Goal: Task Accomplishment & Management: Complete application form

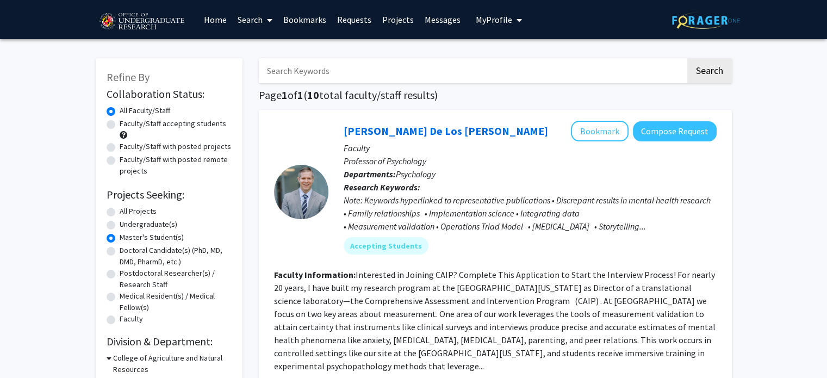
click at [301, 70] on input "Search Keywords" at bounding box center [472, 70] width 427 height 25
type input "caip"
click at [687, 58] on button "Search" at bounding box center [709, 70] width 45 height 25
radio input "true"
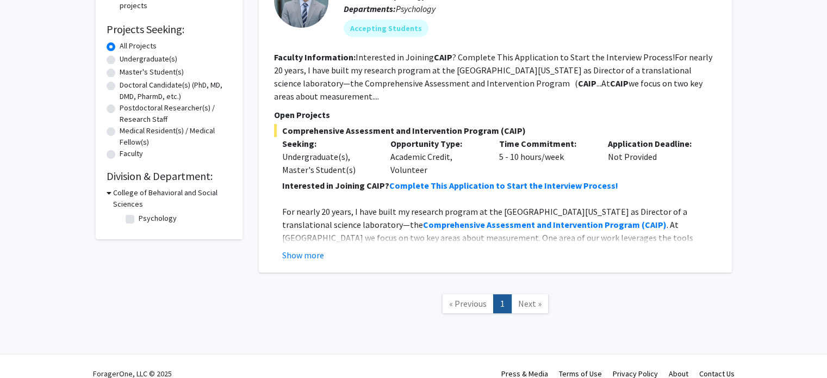
scroll to position [166, 0]
click at [159, 69] on label "Master's Student(s)" at bounding box center [152, 70] width 64 height 11
click at [127, 69] on input "Master's Student(s)" at bounding box center [123, 68] width 7 height 7
radio input "true"
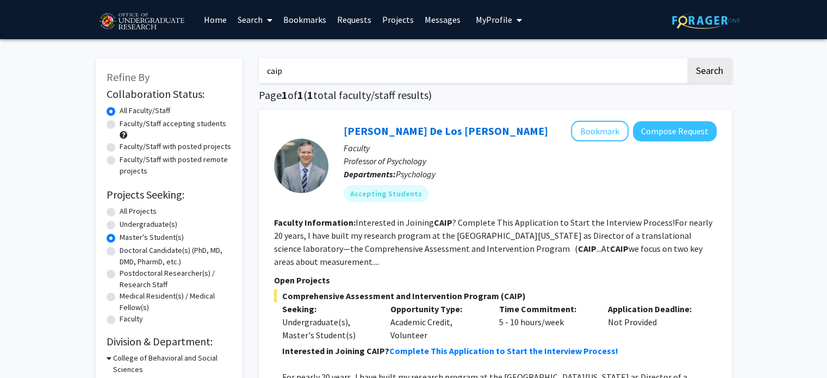
click at [125, 127] on label "Faculty/Staff accepting students" at bounding box center [173, 123] width 107 height 11
click at [125, 125] on input "Faculty/Staff accepting students" at bounding box center [123, 121] width 7 height 7
radio input "true"
drag, startPoint x: 596, startPoint y: 66, endPoint x: 391, endPoint y: 76, distance: 205.2
click at [414, 80] on input "caip" at bounding box center [472, 70] width 427 height 25
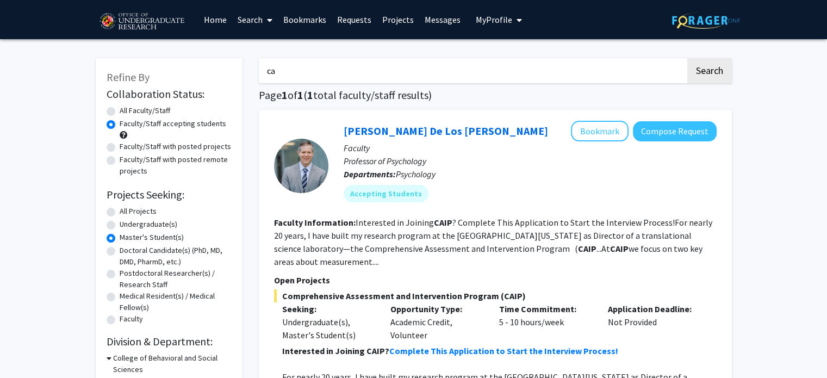
type input "c"
click at [716, 81] on button "Search" at bounding box center [709, 70] width 45 height 25
radio input "true"
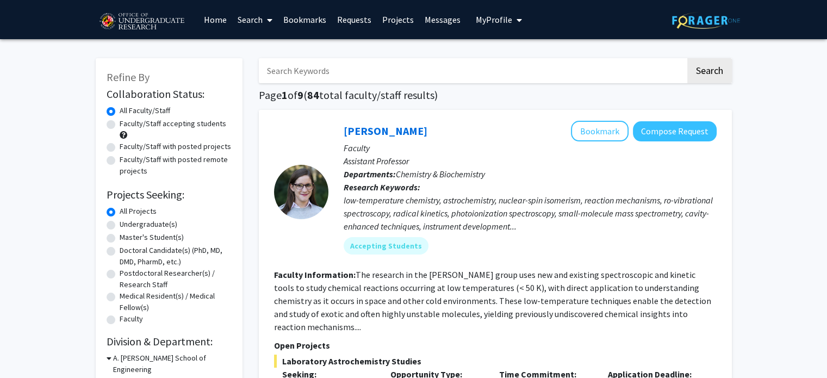
click at [153, 120] on label "Faculty/Staff accepting students" at bounding box center [173, 123] width 107 height 11
click at [127, 120] on input "Faculty/Staff accepting students" at bounding box center [123, 121] width 7 height 7
radio input "true"
click at [120, 237] on label "Master's Student(s)" at bounding box center [152, 237] width 64 height 11
click at [120, 237] on input "Master's Student(s)" at bounding box center [123, 235] width 7 height 7
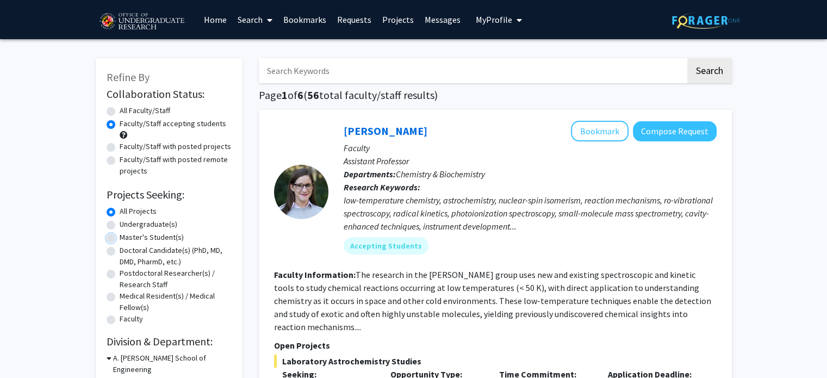
radio input "true"
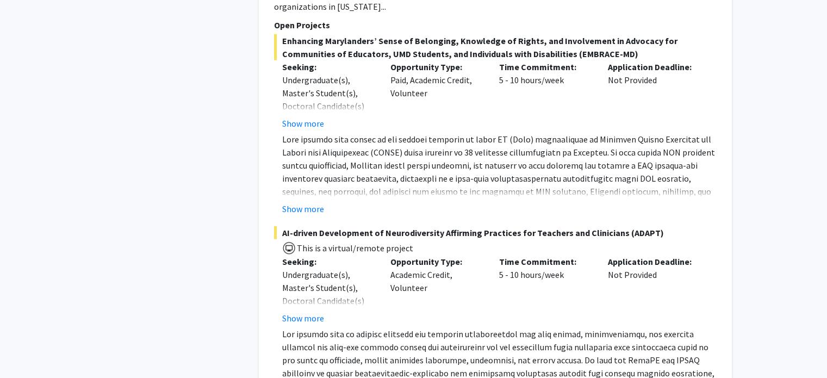
scroll to position [2958, 0]
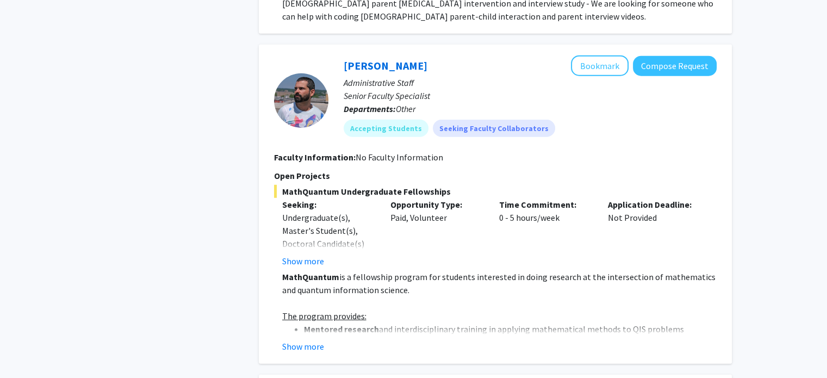
drag, startPoint x: 825, startPoint y: 230, endPoint x: 824, endPoint y: 250, distance: 20.2
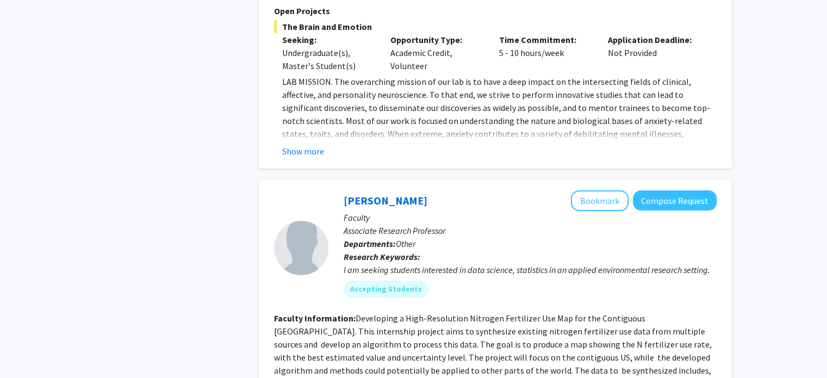
scroll to position [4003, 0]
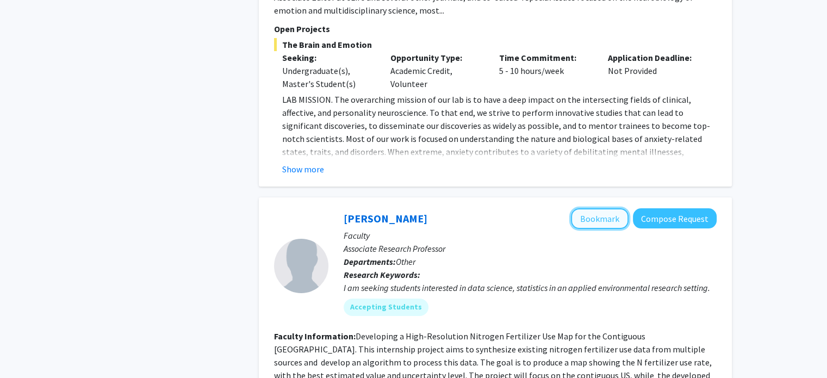
click at [614, 208] on button "Bookmark" at bounding box center [600, 218] width 58 height 21
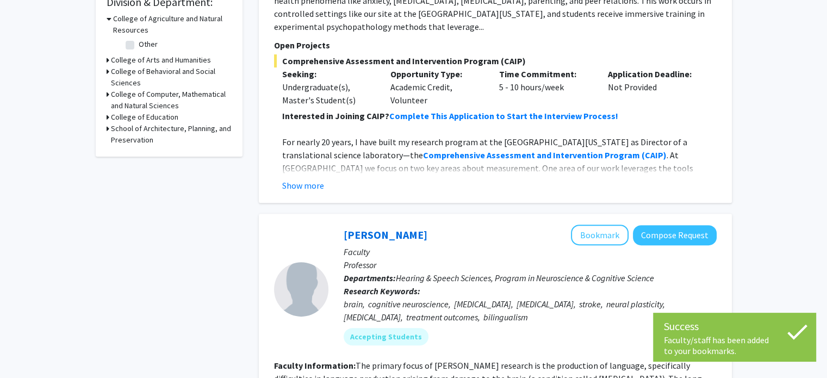
scroll to position [0, 0]
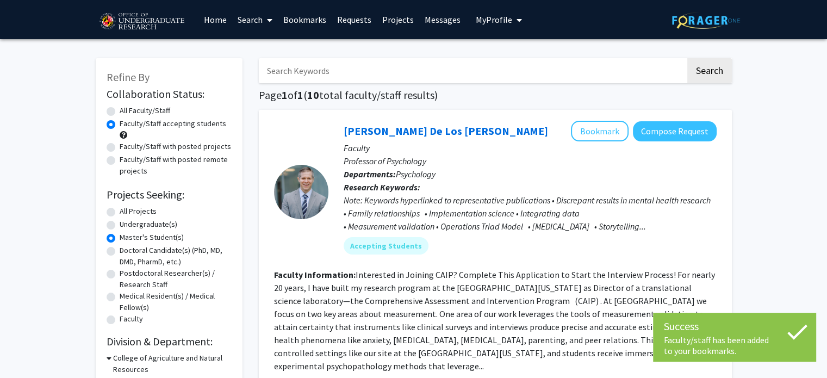
click at [484, 24] on span "My Profile" at bounding box center [494, 19] width 36 height 11
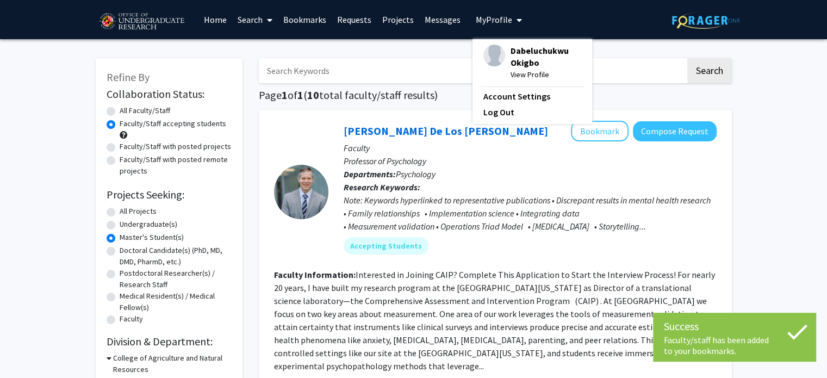
click at [430, 18] on link "Messages" at bounding box center [442, 20] width 47 height 38
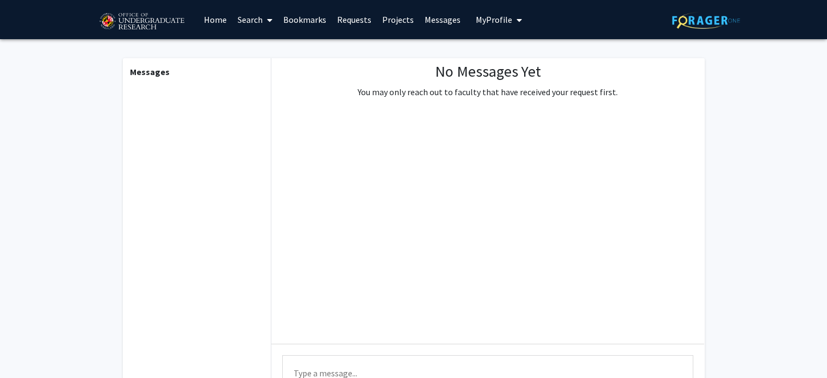
click at [354, 20] on link "Requests" at bounding box center [354, 20] width 45 height 38
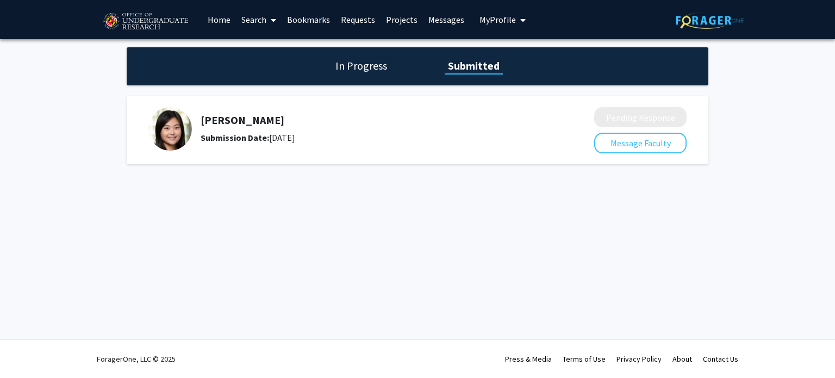
click at [360, 67] on h1 "In Progress" at bounding box center [361, 65] width 58 height 15
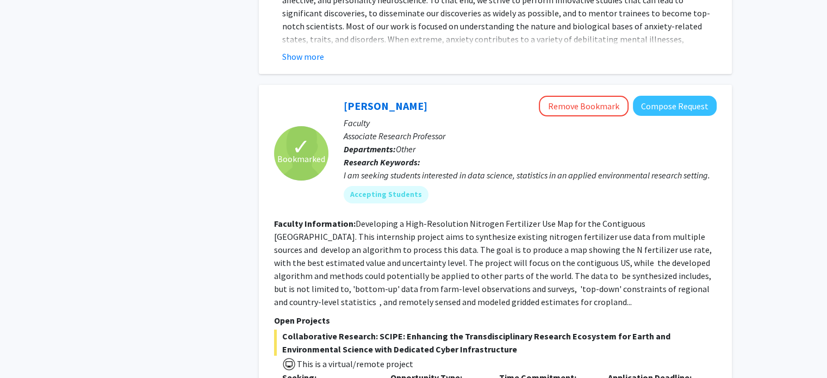
scroll to position [4112, 0]
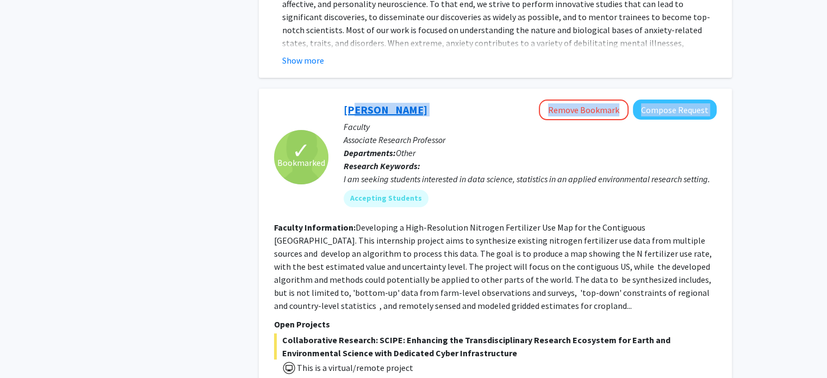
drag, startPoint x: 414, startPoint y: 71, endPoint x: 349, endPoint y: 67, distance: 65.9
click at [349, 100] on div "[PERSON_NAME] Remove Bookmark Compose Request" at bounding box center [530, 110] width 373 height 21
click at [412, 100] on div "[PERSON_NAME] Remove Bookmark Compose Request" at bounding box center [530, 110] width 373 height 21
drag, startPoint x: 400, startPoint y: 66, endPoint x: 343, endPoint y: 68, distance: 57.7
click at [343, 100] on div "[PERSON_NAME] Remove Bookmark Compose Request Faculty Associate Research Profes…" at bounding box center [522, 158] width 388 height 116
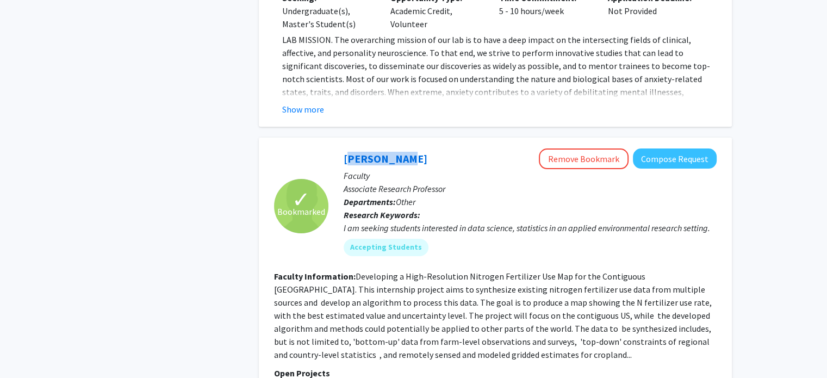
scroll to position [4057, 0]
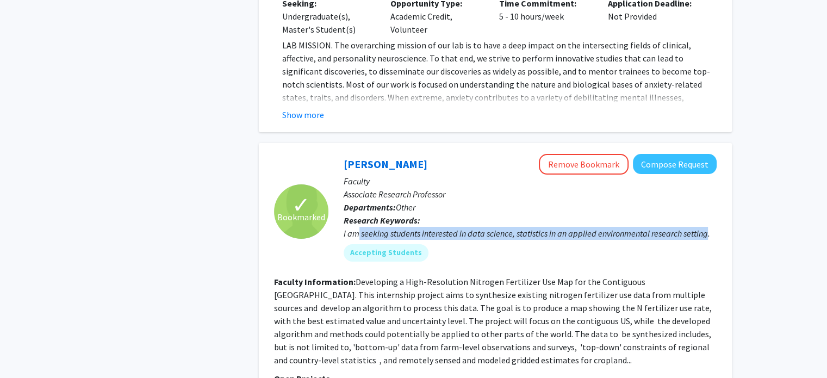
drag, startPoint x: 357, startPoint y: 191, endPoint x: 705, endPoint y: 192, distance: 348.0
click at [705, 227] on div "I am seeking students interested in data science, statistics in an applied envi…" at bounding box center [530, 233] width 373 height 13
copy div "seeking students interested in data science, statistics in an applied environme…"
click at [677, 154] on button "Compose Request" at bounding box center [675, 164] width 84 height 20
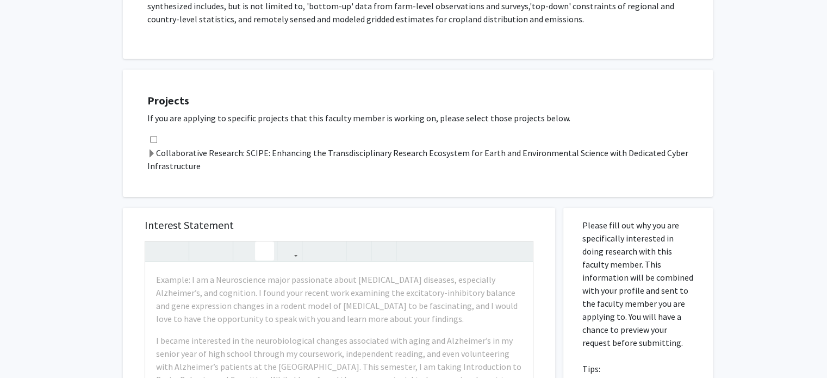
scroll to position [272, 0]
click at [153, 136] on input "checkbox" at bounding box center [153, 139] width 7 height 7
checkbox input "true"
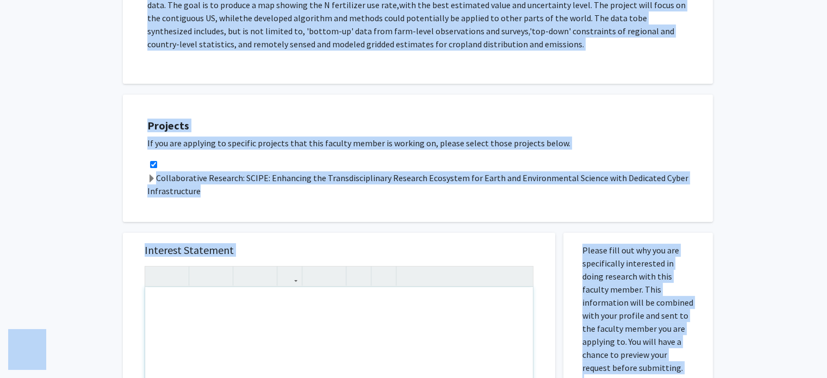
scroll to position [376, 0]
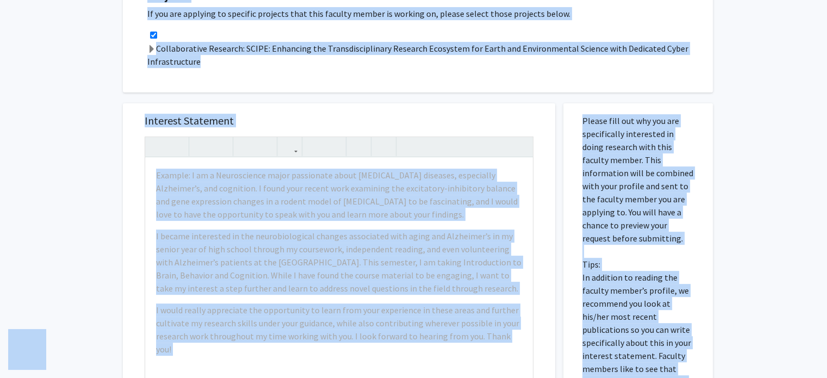
click at [419, 83] on div "Projects If you are applying to specific projects that this faculty member is w…" at bounding box center [418, 28] width 590 height 127
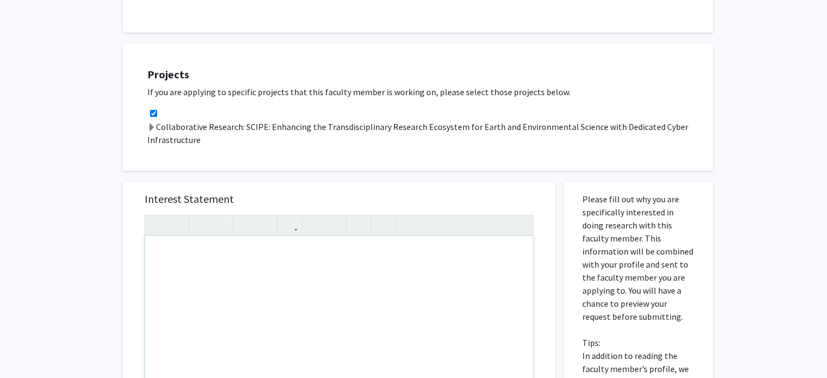
scroll to position [268, 0]
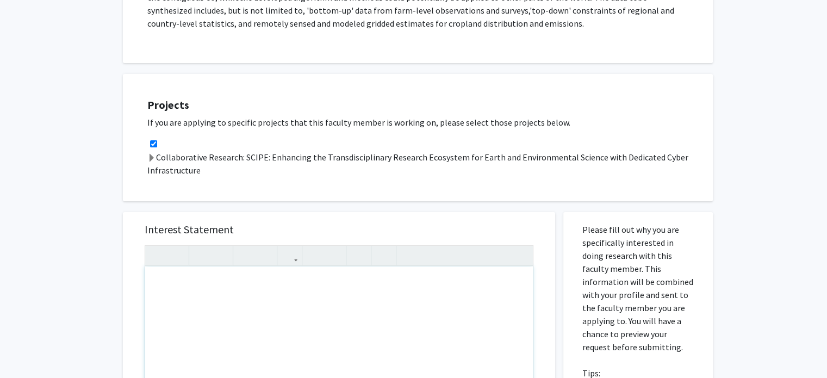
click at [153, 142] on input "checkbox" at bounding box center [153, 143] width 7 height 7
checkbox input "false"
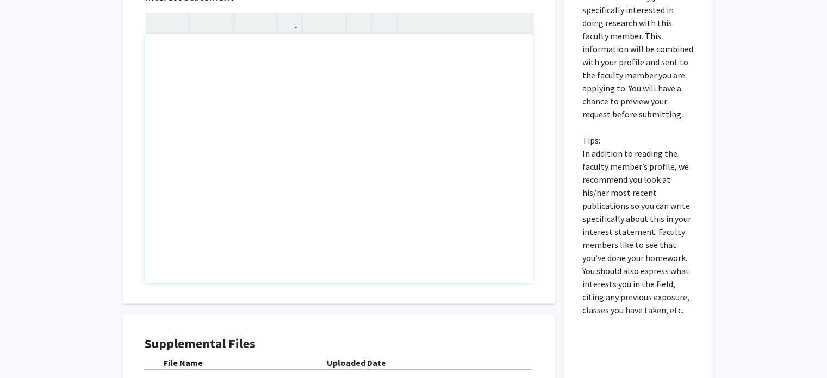
scroll to position [594, 0]
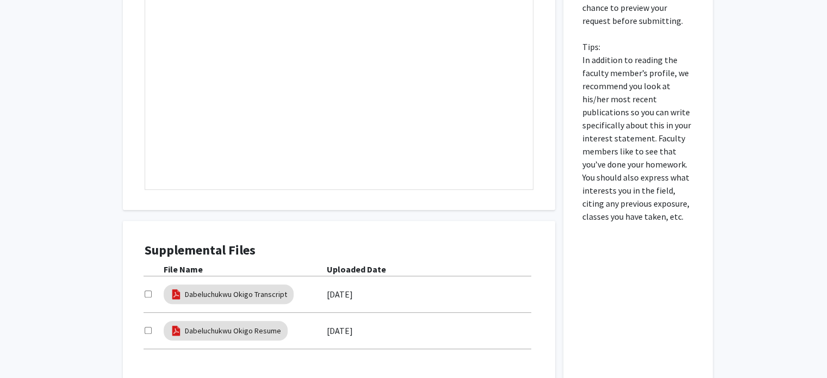
click at [145, 295] on input "checkbox" at bounding box center [148, 293] width 7 height 7
checkbox input "true"
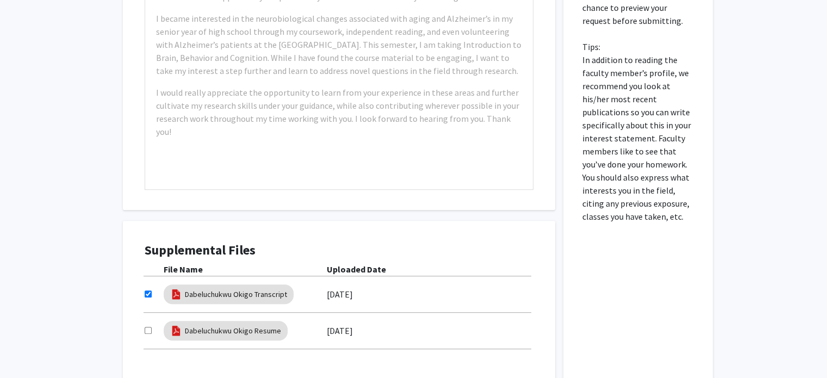
click at [145, 330] on input "checkbox" at bounding box center [148, 330] width 7 height 7
checkbox input "true"
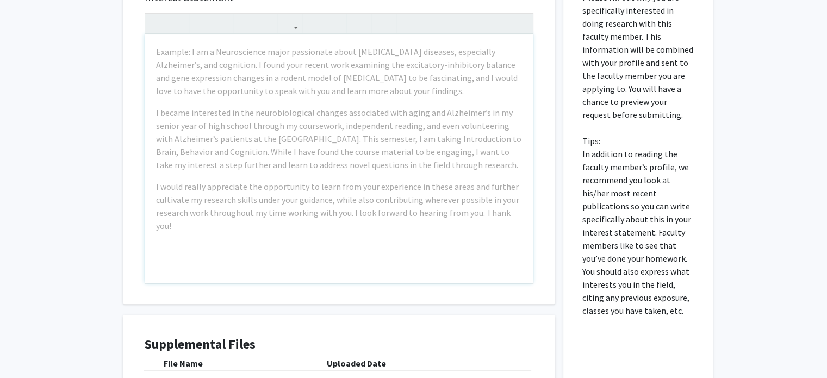
scroll to position [485, 0]
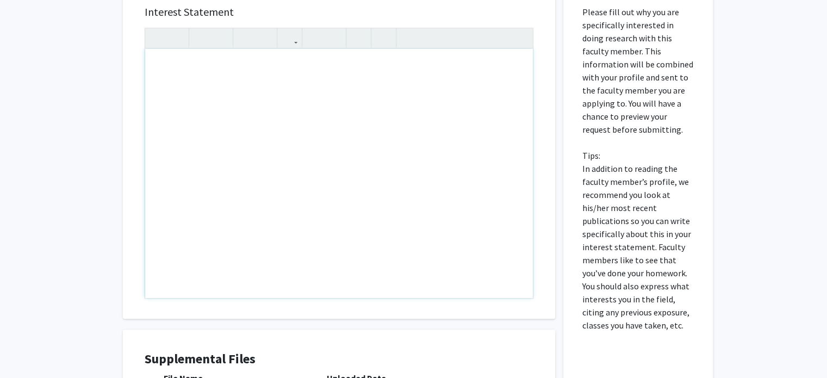
type textarea "d"
type textarea "<l>Ipsu Do.Sitam, </c> <a>El sedd ei Temporincidi Utlabo, etd M'a e admini VENI…"
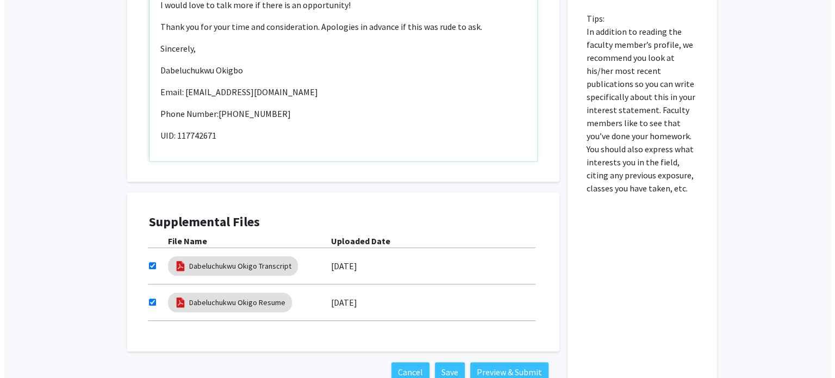
scroll to position [693, 0]
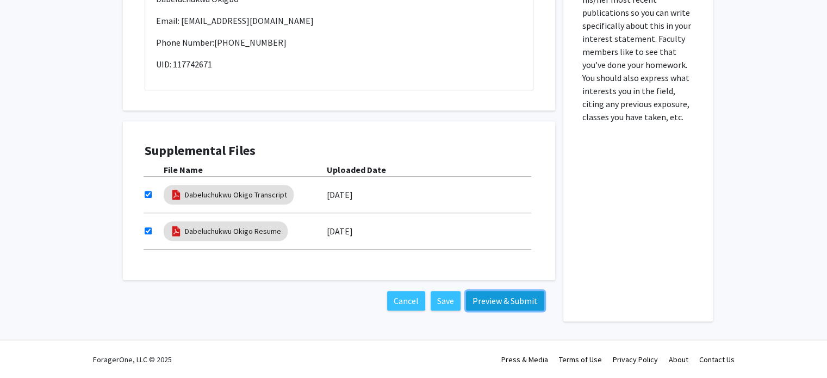
click at [482, 301] on button "Preview & Submit" at bounding box center [505, 301] width 78 height 20
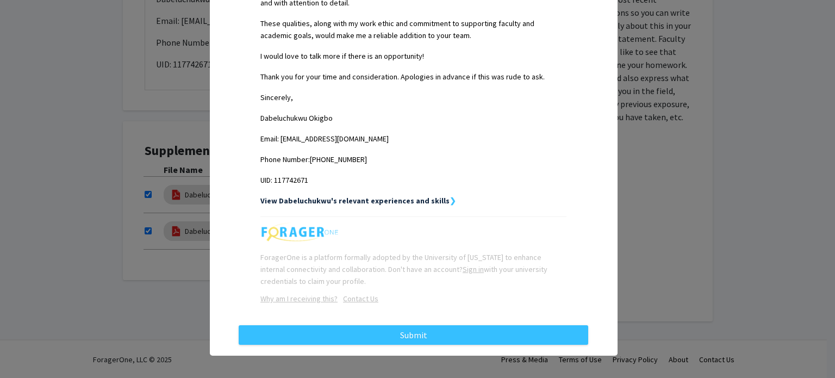
scroll to position [435, 0]
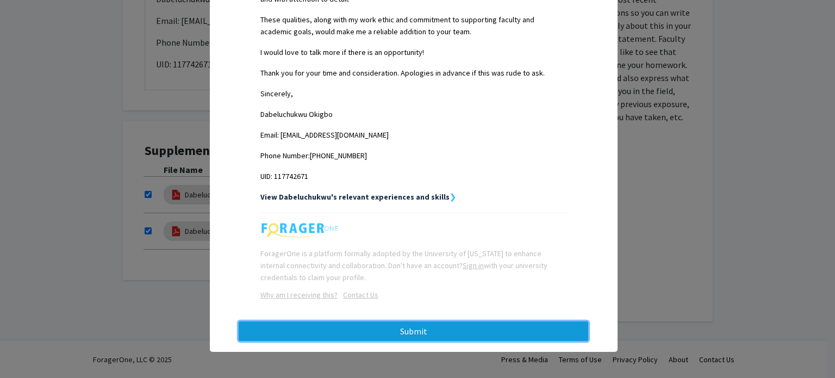
click at [415, 334] on button "Submit" at bounding box center [414, 331] width 350 height 20
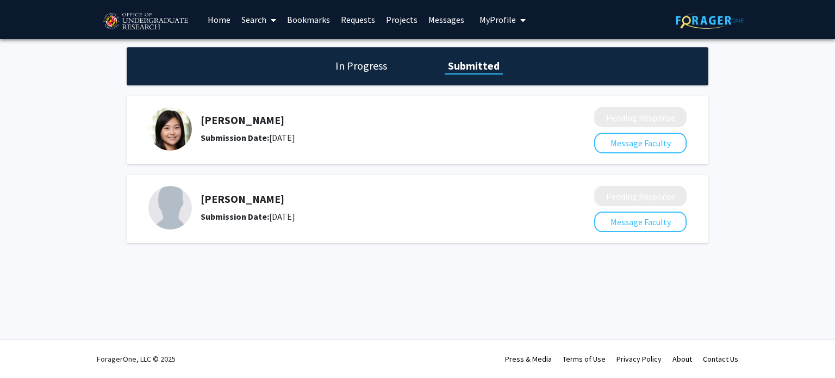
click at [372, 66] on h1 "In Progress" at bounding box center [361, 65] width 58 height 15
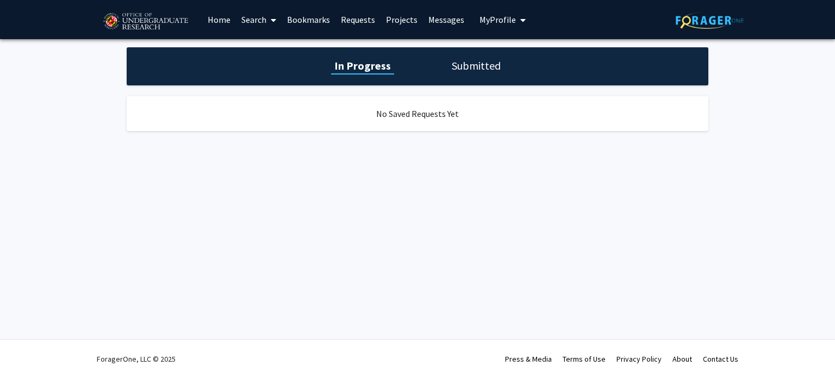
click at [447, 71] on div "In Progress Submitted" at bounding box center [418, 66] width 582 height 38
click at [353, 22] on link "Requests" at bounding box center [357, 20] width 45 height 38
click at [247, 17] on link "Search" at bounding box center [259, 20] width 46 height 38
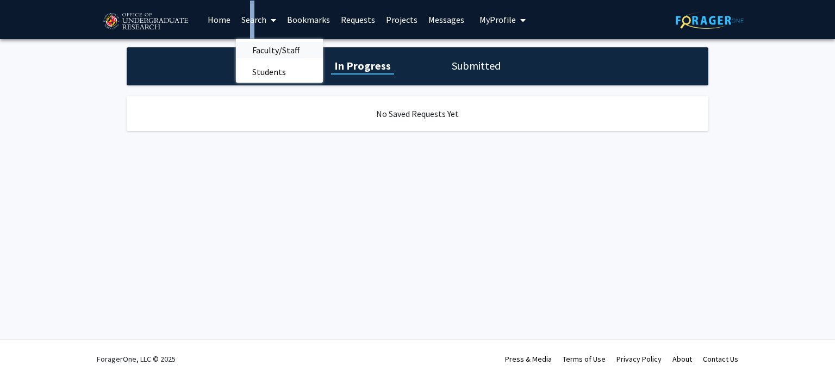
click at [261, 48] on span "Faculty/Staff" at bounding box center [276, 50] width 80 height 22
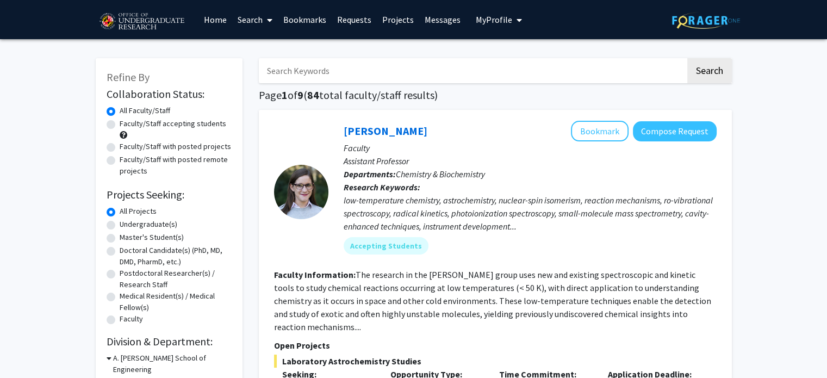
click at [261, 17] on link "Search" at bounding box center [255, 20] width 46 height 38
click at [264, 66] on span "Students" at bounding box center [265, 72] width 66 height 22
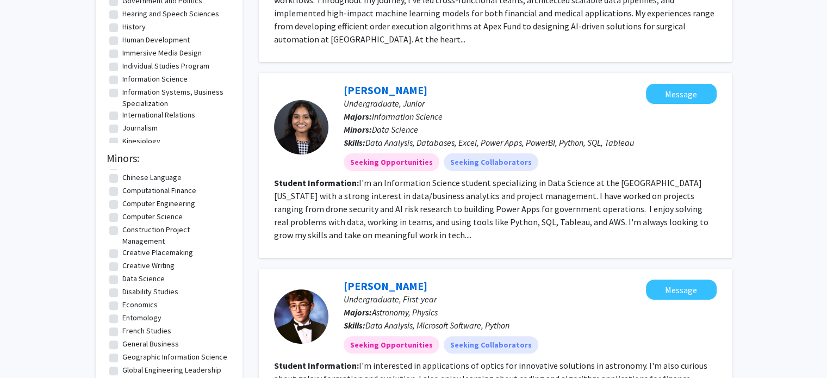
scroll to position [435, 0]
click at [177, 84] on label "Information Science" at bounding box center [154, 78] width 65 height 11
click at [129, 80] on input "Information Science" at bounding box center [125, 76] width 7 height 7
checkbox input "true"
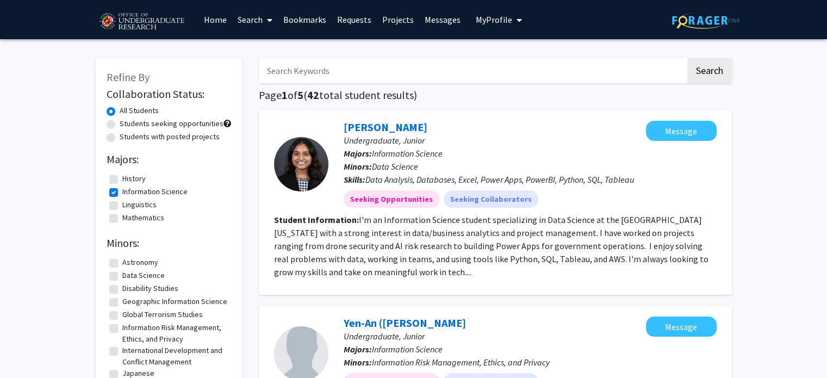
click at [128, 196] on label "Information Science" at bounding box center [154, 191] width 65 height 11
click at [128, 193] on input "Information Science" at bounding box center [125, 189] width 7 height 7
checkbox input "false"
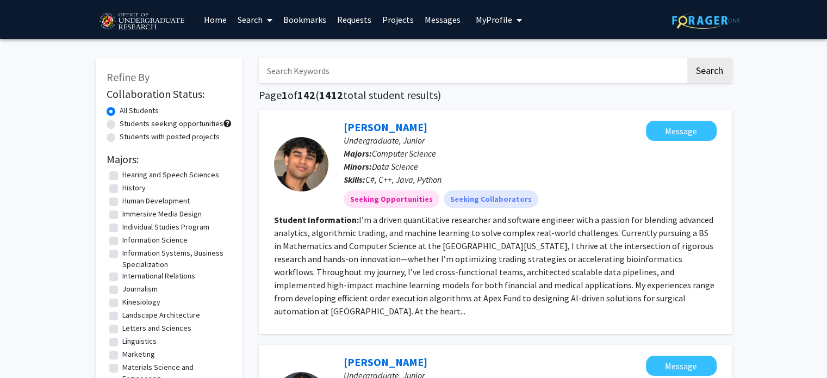
scroll to position [598, 0]
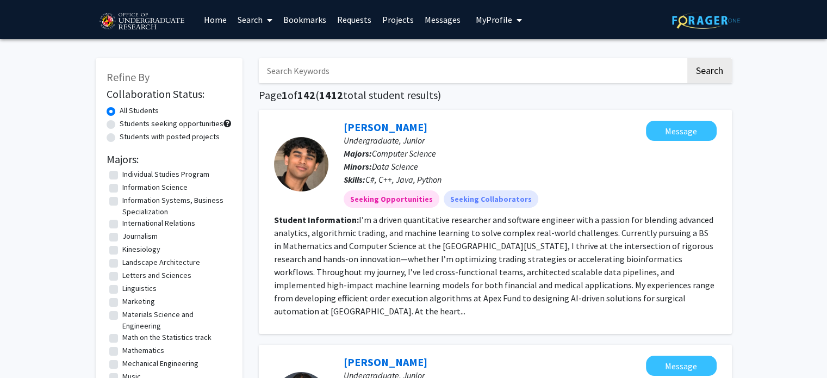
click at [174, 212] on label "Information Systems, Business Specialization" at bounding box center [175, 206] width 107 height 23
click at [129, 202] on input "Information Systems, Business Specialization" at bounding box center [125, 198] width 7 height 7
checkbox input "true"
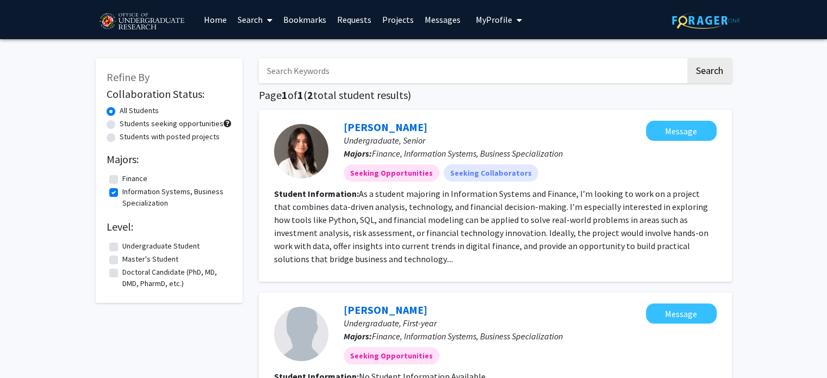
click at [502, 21] on span "My Profile" at bounding box center [494, 19] width 36 height 11
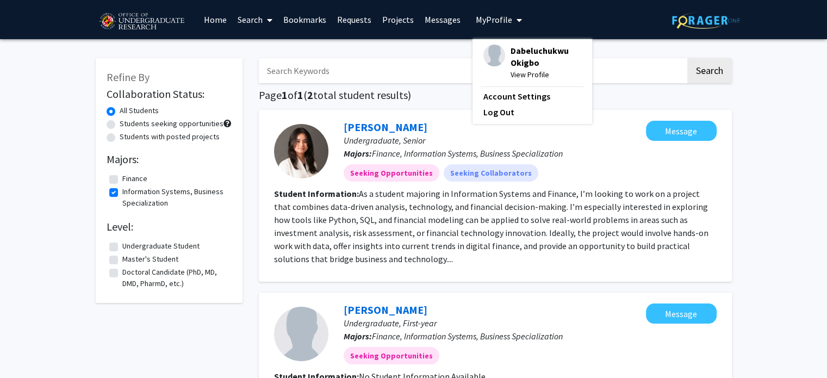
click at [517, 71] on span "View Profile" at bounding box center [546, 75] width 71 height 12
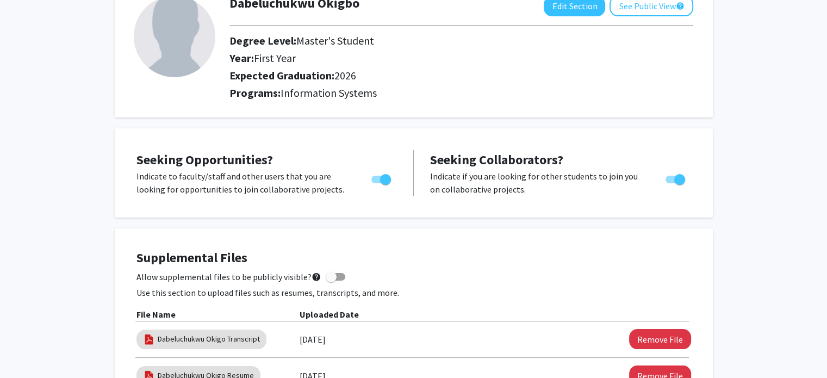
scroll to position [163, 0]
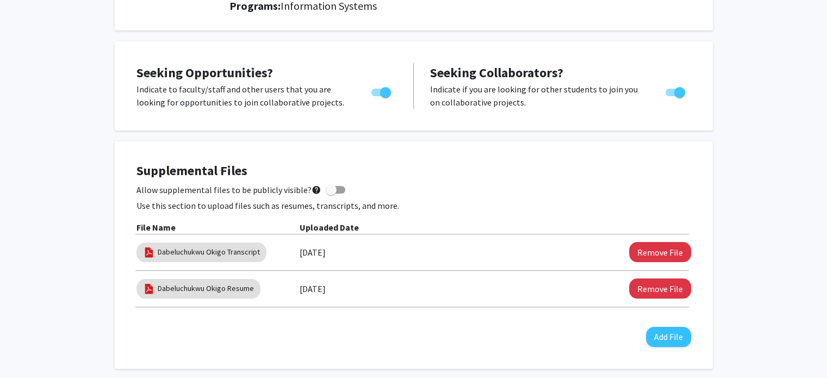
click at [673, 93] on span "Toggle" at bounding box center [676, 93] width 20 height 8
click at [671, 96] on input "Would you like to receive other student requests to work with you?" at bounding box center [670, 96] width 1 height 1
checkbox input "false"
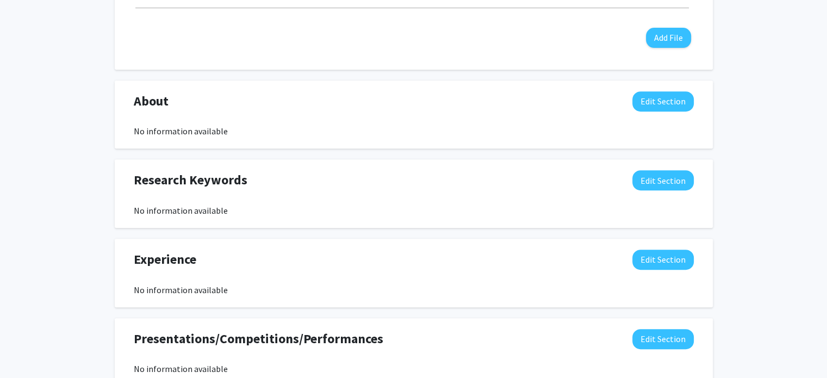
scroll to position [455, 0]
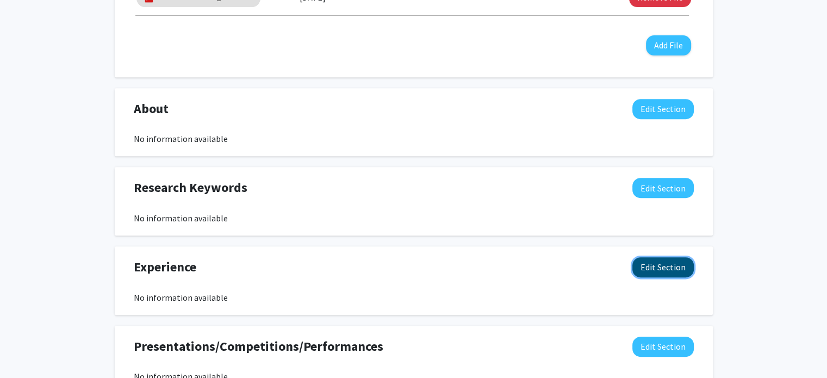
click at [661, 262] on button "Edit Section" at bounding box center [662, 267] width 61 height 20
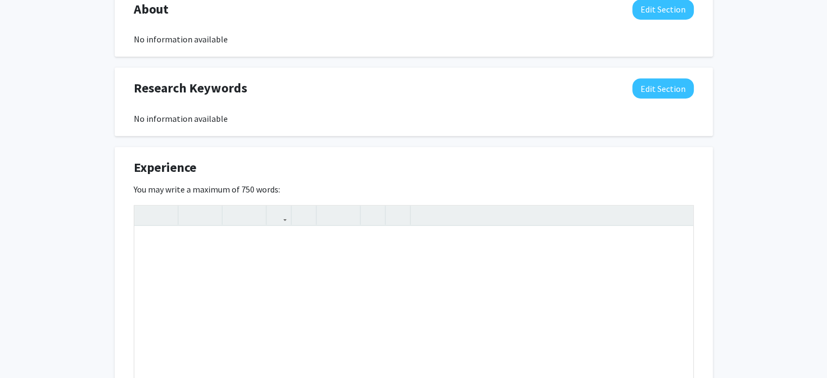
scroll to position [618, 0]
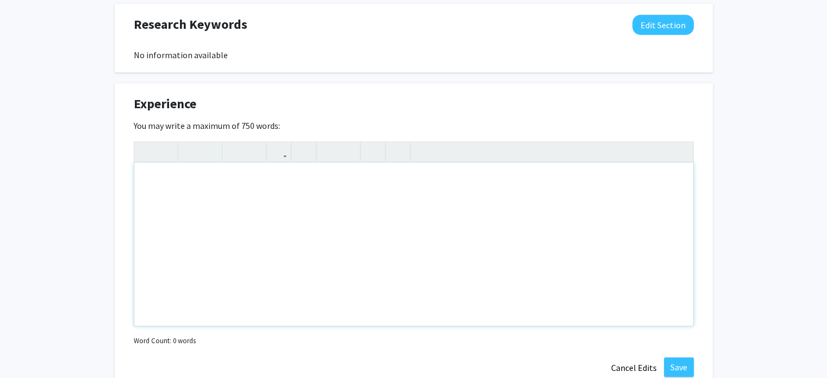
click at [287, 252] on div "Note to users with screen readers: Please deactivate our accessibility plugin f…" at bounding box center [413, 244] width 559 height 163
click at [192, 216] on div "Note to users with screen readers: Please deactivate our accessibility plugin f…" at bounding box center [413, 244] width 559 height 163
paste div "Note to users with screen readers: Please deactivate our accessibility plugin f…"
type textarea "<l>IPSU Dolorsita, CO </a><e>Sedd Eiusmod Tempor Inci 6250 - Utl 7679 </e><d>• …"
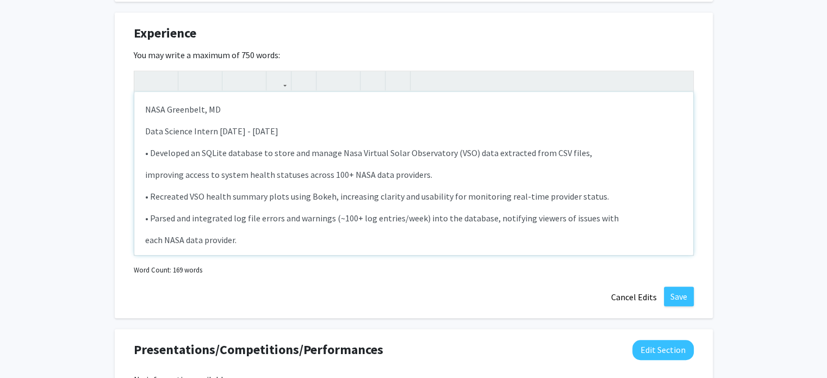
scroll to position [563, 0]
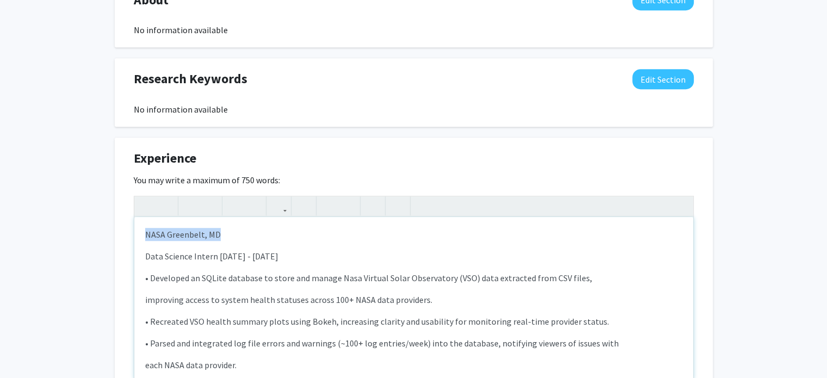
drag, startPoint x: 227, startPoint y: 233, endPoint x: 98, endPoint y: 234, distance: 128.3
click at [101, 234] on div "Dabeluchukwu Okigbo Edit Section See Public View help Degree Level: Master's St…" at bounding box center [413, 111] width 827 height 1270
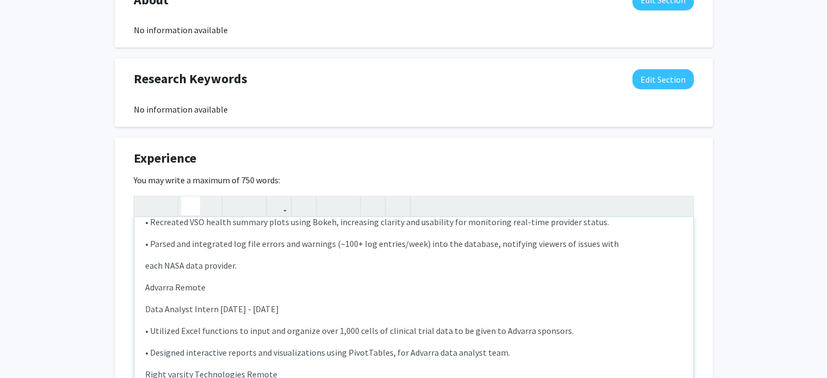
scroll to position [109, 0]
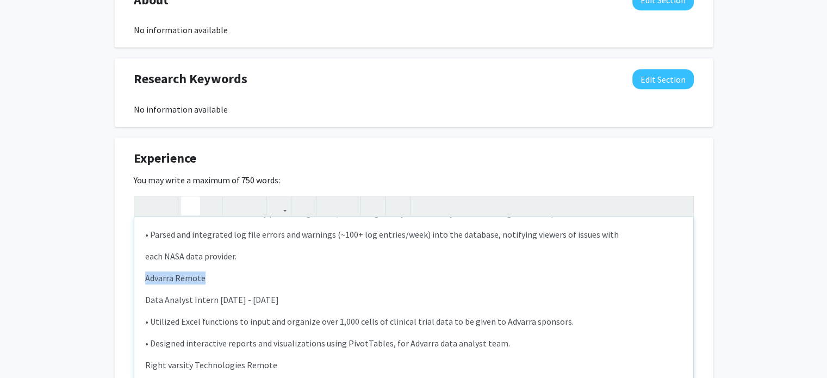
drag, startPoint x: 223, startPoint y: 281, endPoint x: 100, endPoint y: 276, distance: 124.0
click at [100, 276] on div "Dabeluchukwu Okigbo Edit Section See Public View help Degree Level: Master's St…" at bounding box center [413, 111] width 827 height 1270
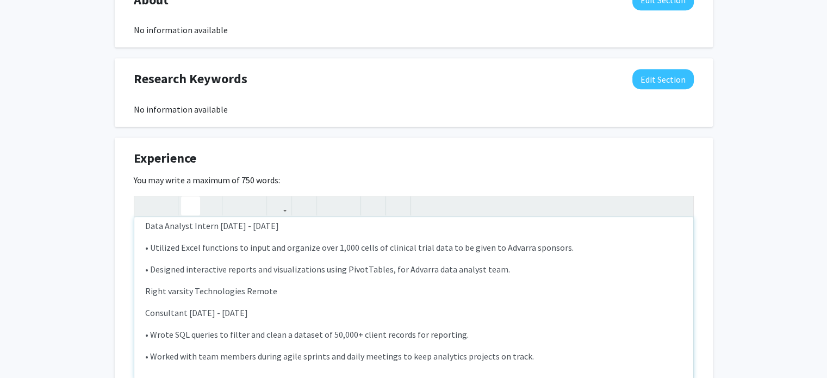
scroll to position [185, 0]
drag, startPoint x: 243, startPoint y: 287, endPoint x: 54, endPoint y: 287, distance: 188.7
click at [54, 287] on div "Dabeluchukwu Okigbo Edit Section See Public View help Degree Level: Master's St…" at bounding box center [413, 111] width 827 height 1270
type textarea "<l><ipsumd>SITA Consectet, AD </elitse></d><e>Temp Incidid Utlabo Etdo 6796 - M…"
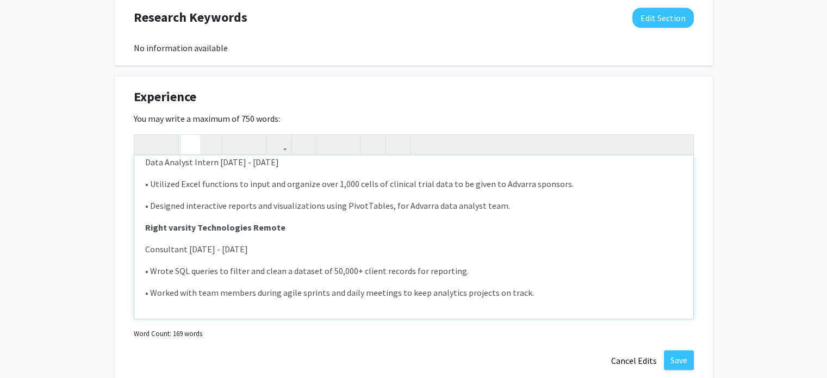
scroll to position [726, 0]
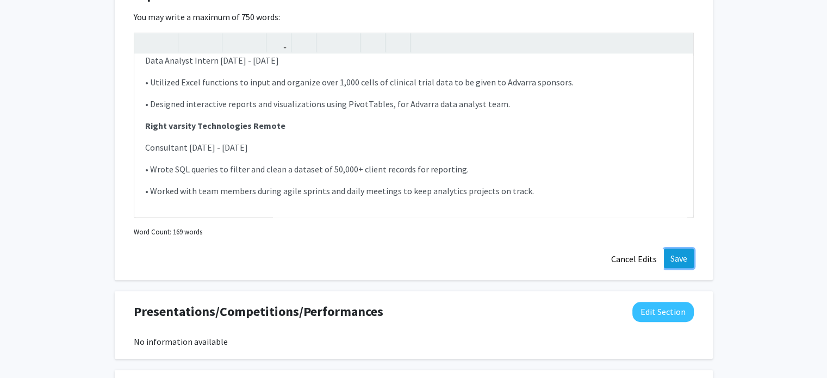
click at [675, 253] on button "Save" at bounding box center [679, 258] width 30 height 20
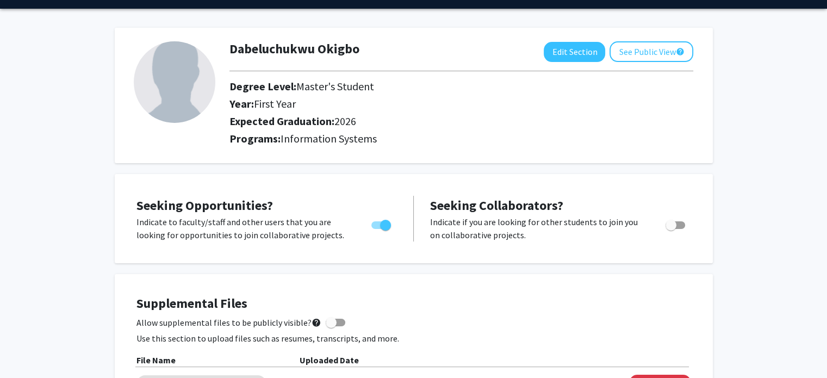
scroll to position [0, 0]
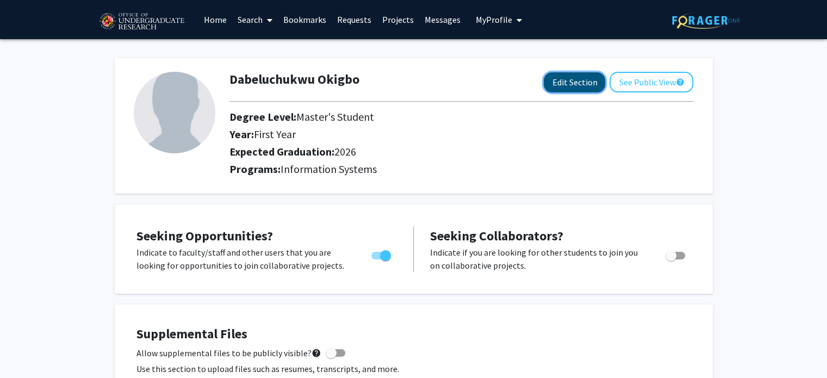
click at [568, 83] on button "Edit Section" at bounding box center [574, 82] width 61 height 20
select select "first_year"
select select "2026"
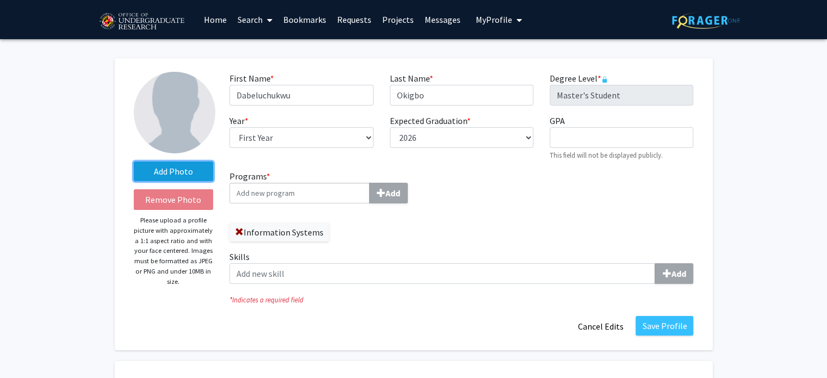
click at [176, 175] on label "Add Photo" at bounding box center [174, 171] width 80 height 20
click at [0, 0] on input "Add Photo" at bounding box center [0, 0] width 0 height 0
click at [161, 175] on label "Add Photo" at bounding box center [174, 171] width 80 height 20
click at [0, 0] on input "Add Photo" at bounding box center [0, 0] width 0 height 0
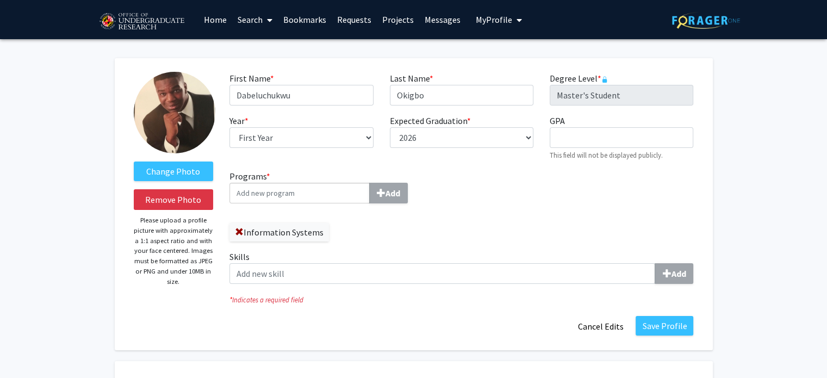
click at [323, 195] on input "Programs * Add" at bounding box center [299, 193] width 140 height 21
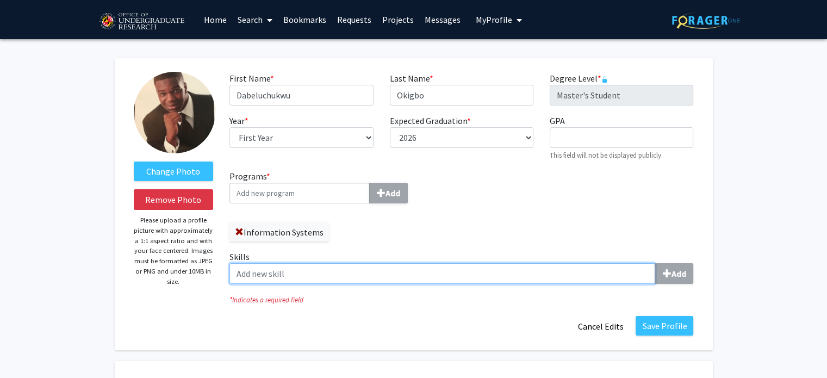
click at [291, 278] on input "Skills Add" at bounding box center [442, 273] width 426 height 21
type input "SQL"
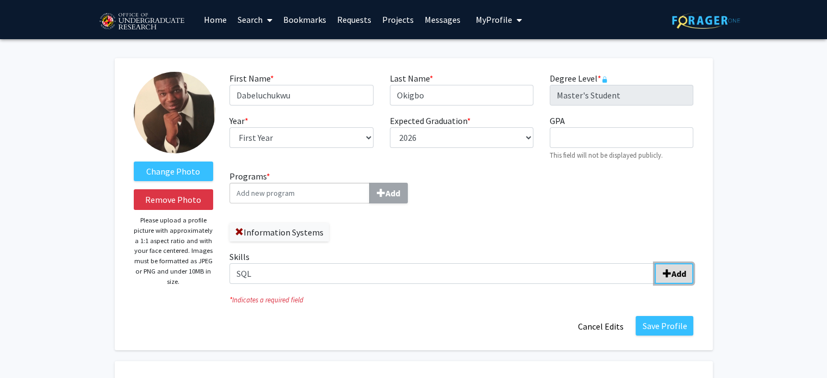
click at [679, 267] on button "Add" at bounding box center [674, 273] width 39 height 21
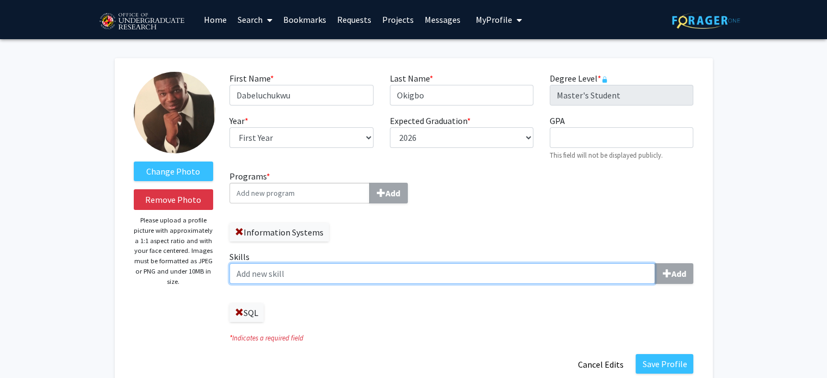
click at [431, 272] on input "Skills Add" at bounding box center [442, 273] width 426 height 21
type input "Excel"
type input "Python"
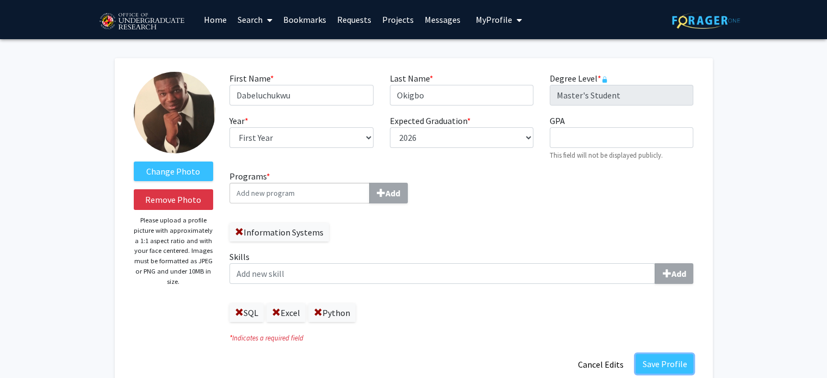
drag, startPoint x: 655, startPoint y: 366, endPoint x: 646, endPoint y: 165, distance: 200.8
click at [646, 165] on fg-title-edit "First Name * required Dabeluchukwu Last Name * required Okigbo Degree Level * r…" at bounding box center [461, 223] width 464 height 303
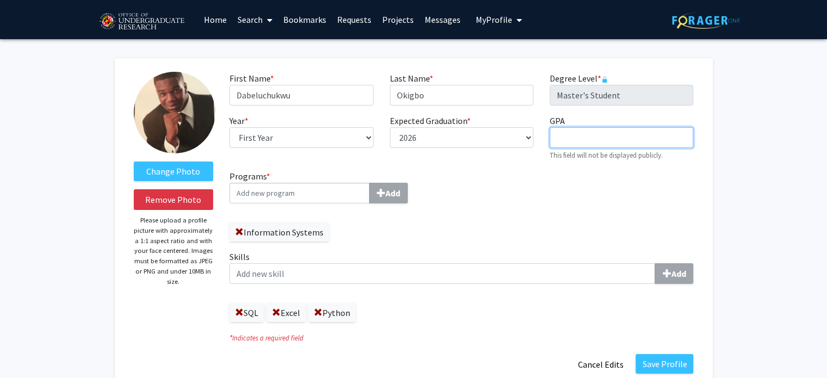
click at [630, 132] on input "GPA required" at bounding box center [622, 137] width 144 height 21
type input "3.9"
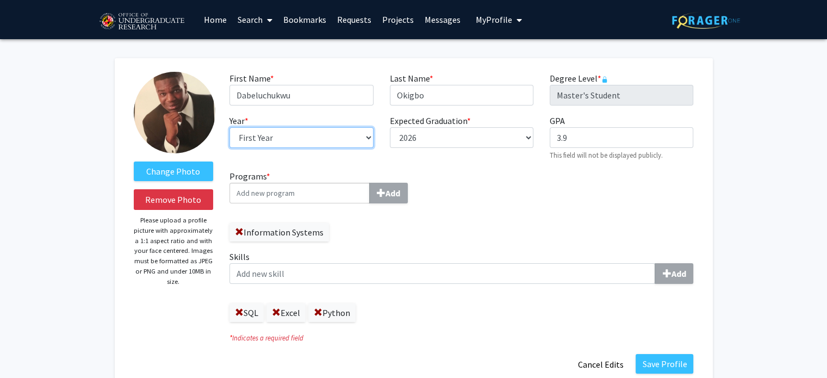
click at [323, 140] on select "--- First Year Second Year" at bounding box center [301, 137] width 144 height 21
click at [229, 127] on select "--- First Year Second Year" at bounding box center [301, 137] width 144 height 21
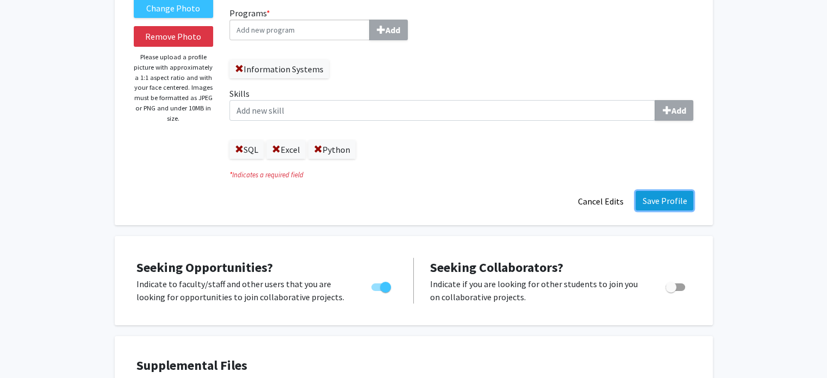
click at [663, 200] on button "Save Profile" at bounding box center [665, 201] width 58 height 20
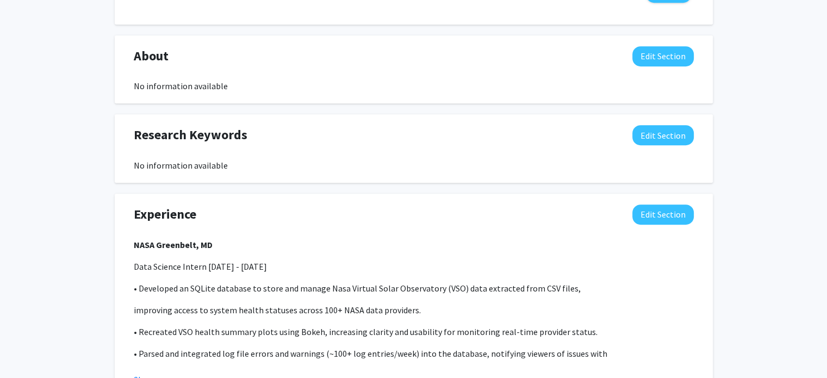
scroll to position [544, 0]
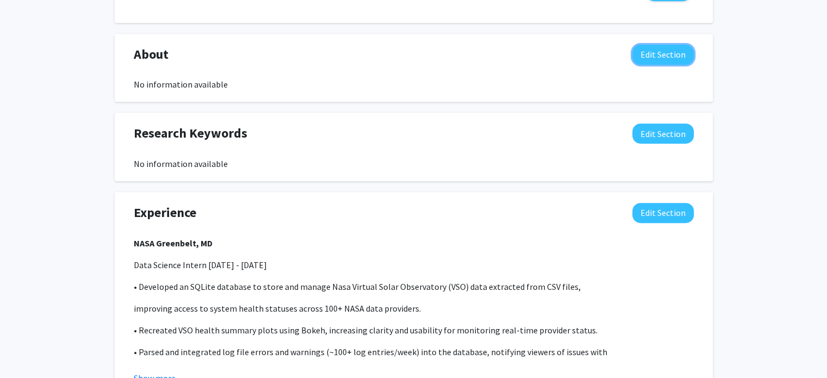
drag, startPoint x: 669, startPoint y: 47, endPoint x: 682, endPoint y: 60, distance: 18.1
click at [676, 57] on button "Edit Section" at bounding box center [662, 55] width 61 height 20
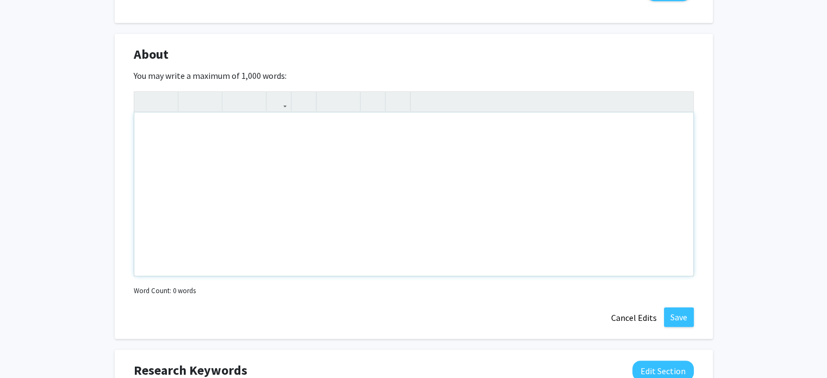
click at [245, 132] on div "Note to users with screen readers: Please deactivate our accessibility plugin f…" at bounding box center [413, 194] width 559 height 163
type textarea "Information Systems Master"
type textarea "UMD graduate student looking for assistantships."
click at [670, 311] on button "Save" at bounding box center [679, 317] width 30 height 20
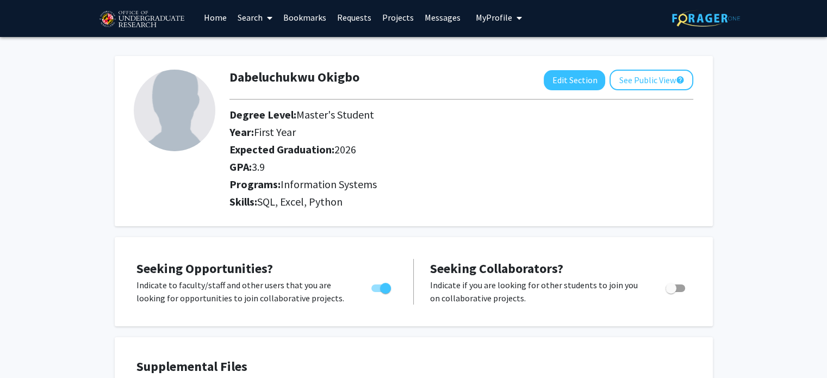
scroll to position [0, 0]
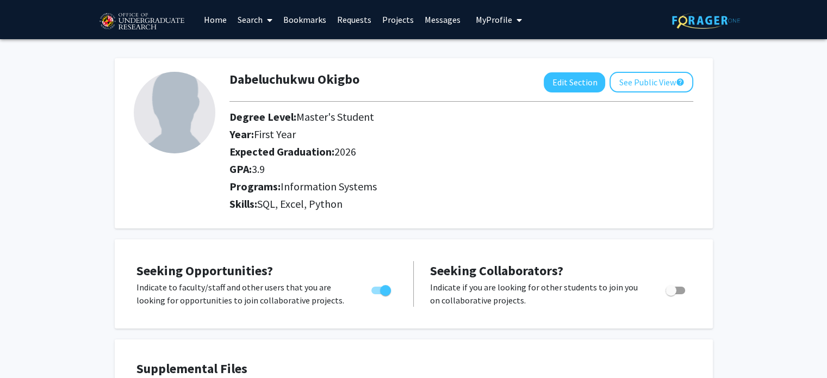
click at [393, 19] on link "Projects" at bounding box center [398, 20] width 42 height 38
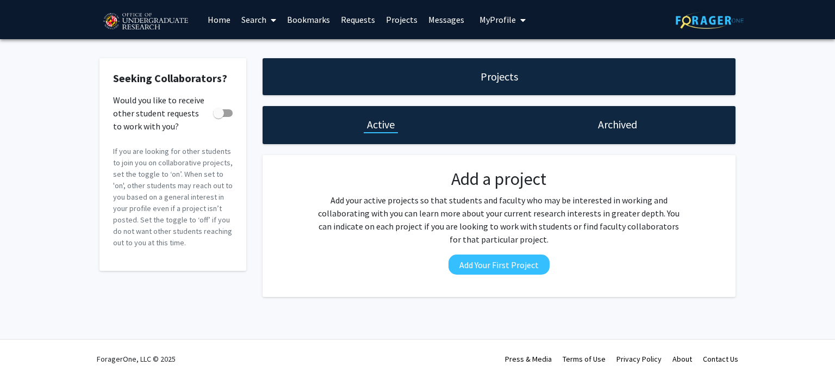
click at [443, 18] on link "Messages" at bounding box center [446, 20] width 47 height 38
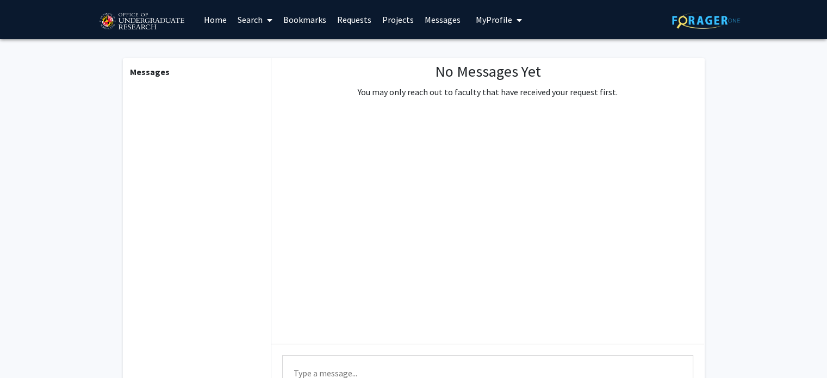
click at [483, 26] on button "My Profile" at bounding box center [498, 19] width 53 height 39
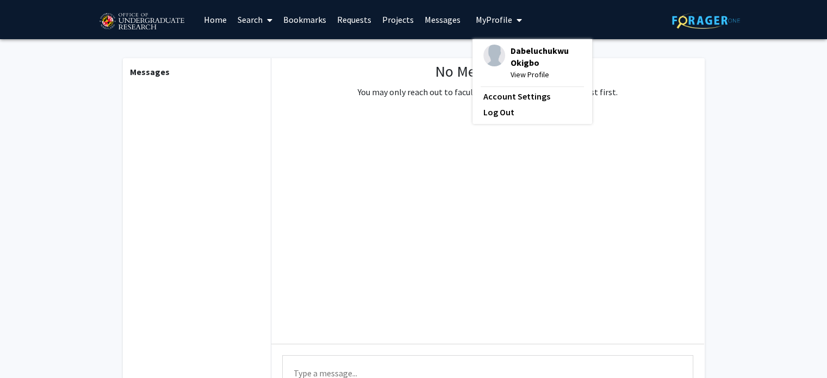
click at [389, 17] on link "Projects" at bounding box center [398, 20] width 42 height 38
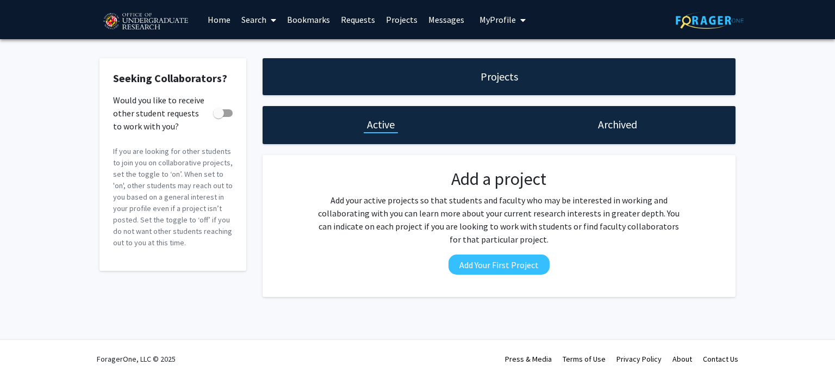
click at [212, 16] on link "Home" at bounding box center [219, 20] width 34 height 38
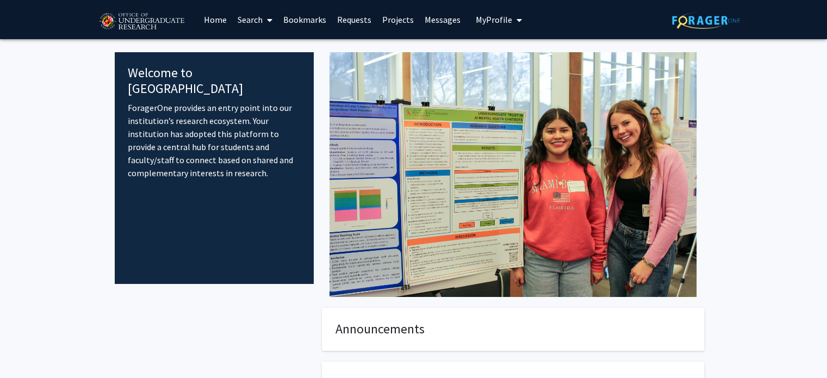
click at [482, 21] on span "My Profile" at bounding box center [494, 19] width 36 height 11
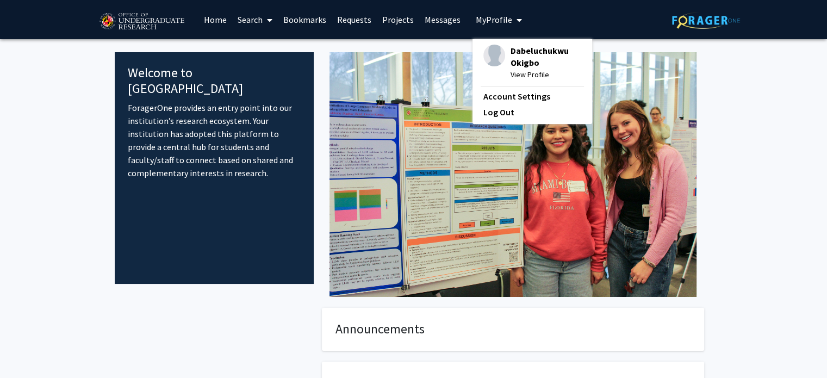
click at [503, 59] on div "Dabeluchukwu Okigbo View Profile" at bounding box center [532, 63] width 98 height 36
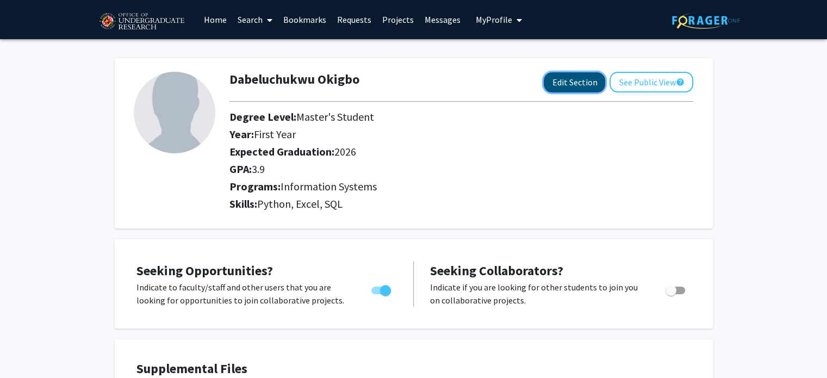
click at [570, 82] on button "Edit Section" at bounding box center [574, 82] width 61 height 20
select select "first_year"
select select "2026"
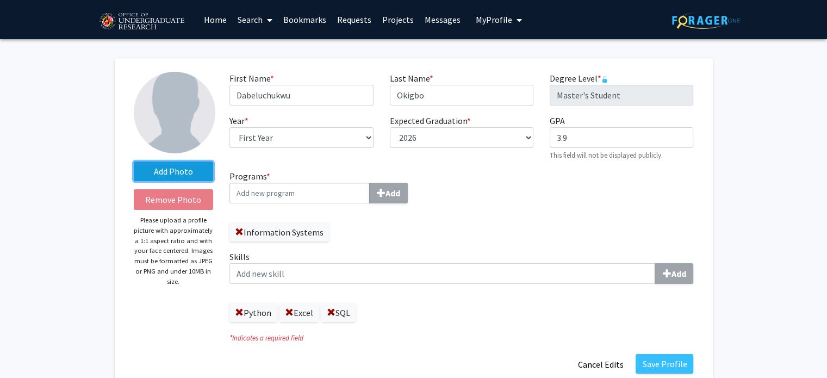
click at [169, 170] on label "Add Photo" at bounding box center [174, 171] width 80 height 20
click at [0, 0] on input "Add Photo" at bounding box center [0, 0] width 0 height 0
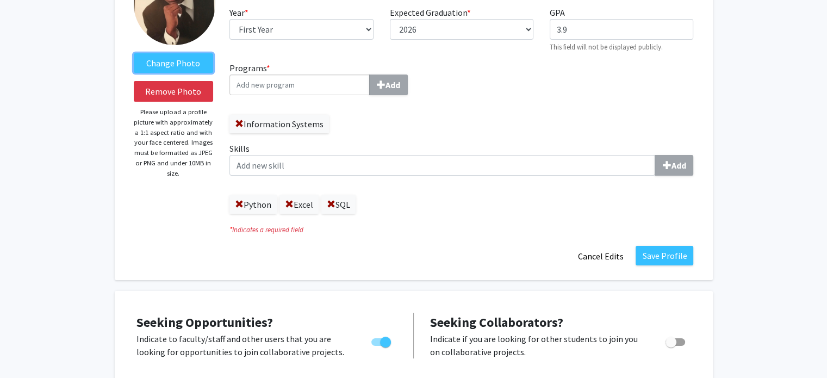
scroll to position [109, 0]
click at [655, 251] on button "Save Profile" at bounding box center [665, 255] width 58 height 20
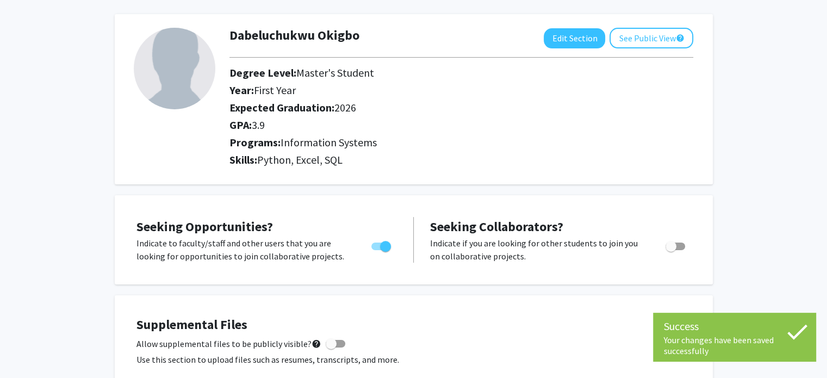
scroll to position [0, 0]
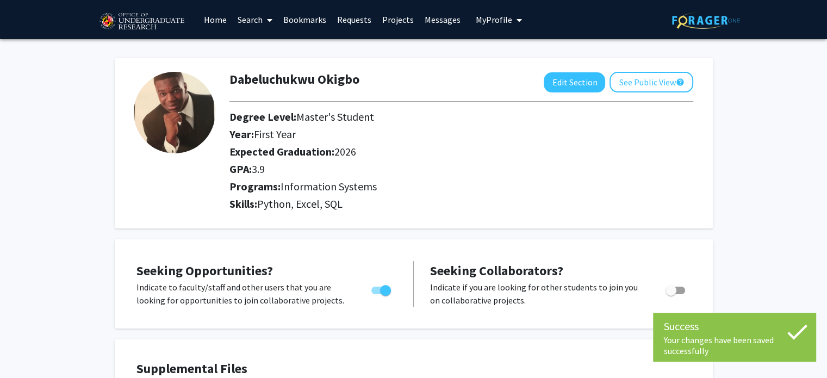
click at [517, 23] on icon "My profile dropdown to access profile and logout" at bounding box center [519, 20] width 5 height 9
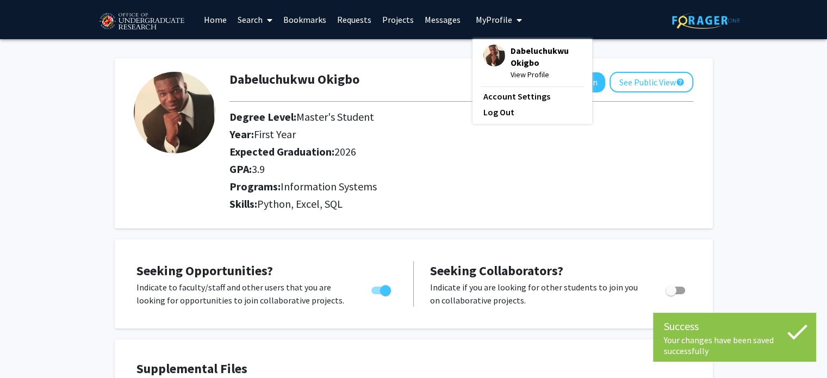
click at [515, 79] on span "View Profile" at bounding box center [546, 75] width 71 height 12
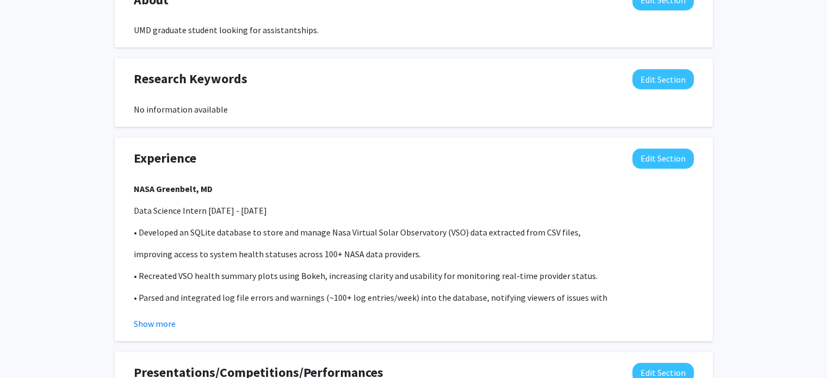
scroll to position [570, 0]
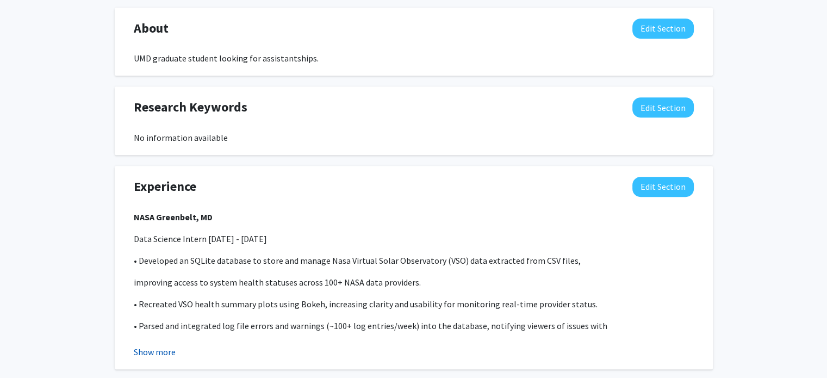
click at [141, 354] on button "Show more" at bounding box center [155, 351] width 42 height 13
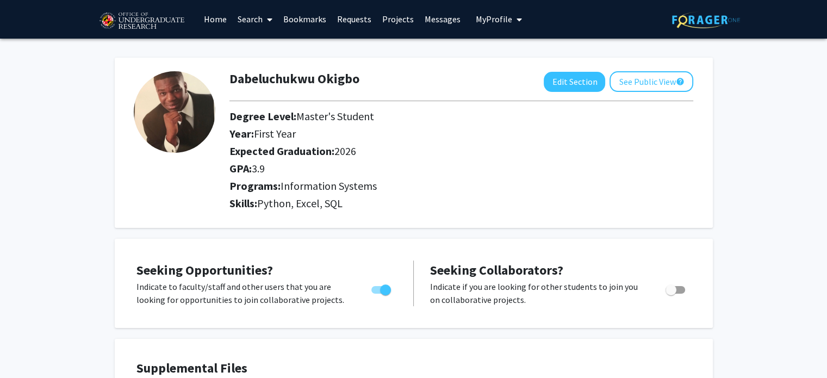
scroll to position [0, 0]
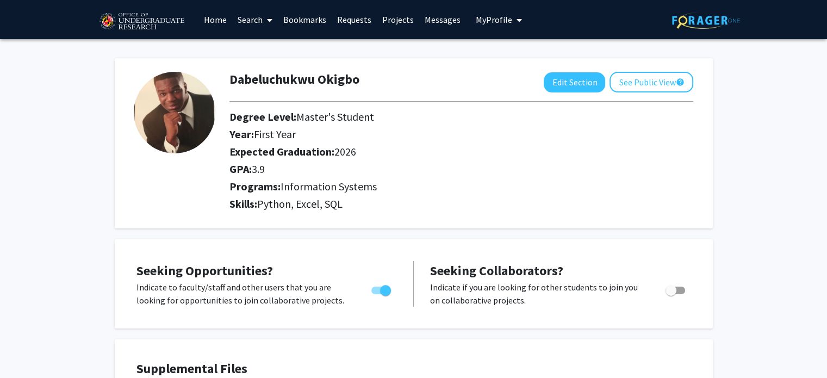
click at [248, 22] on link "Search" at bounding box center [255, 20] width 46 height 38
click at [223, 22] on link "Home" at bounding box center [215, 20] width 34 height 38
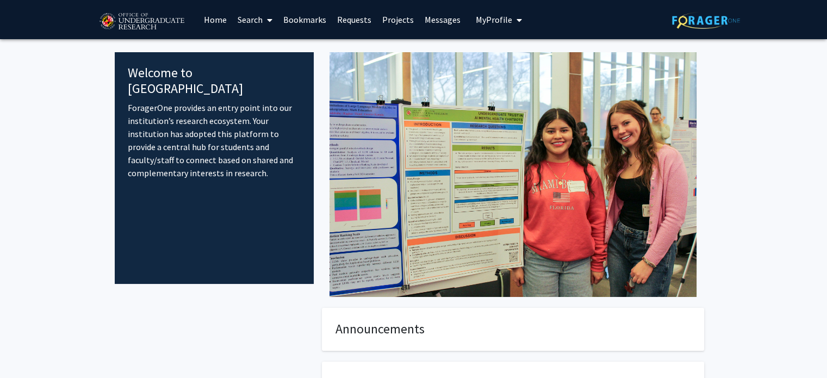
click at [402, 24] on link "Projects" at bounding box center [398, 20] width 42 height 38
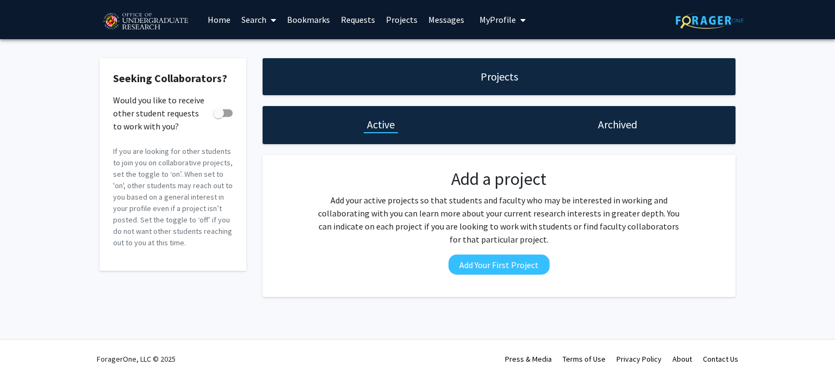
click at [213, 21] on link "Home" at bounding box center [219, 20] width 34 height 38
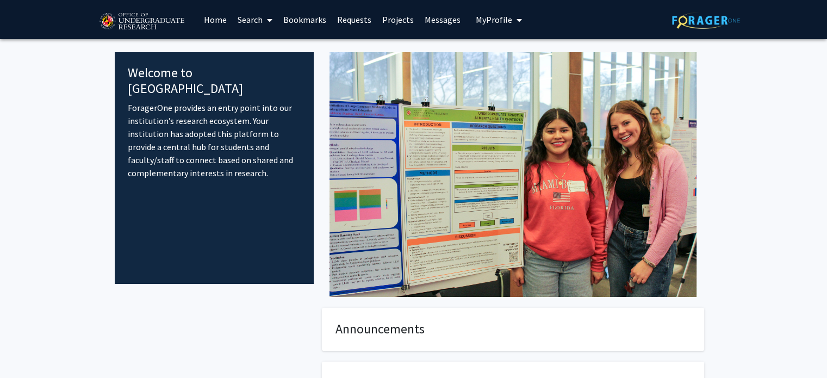
click at [240, 22] on link "Search" at bounding box center [255, 20] width 46 height 38
click at [263, 45] on span "Faculty/Staff" at bounding box center [272, 50] width 80 height 22
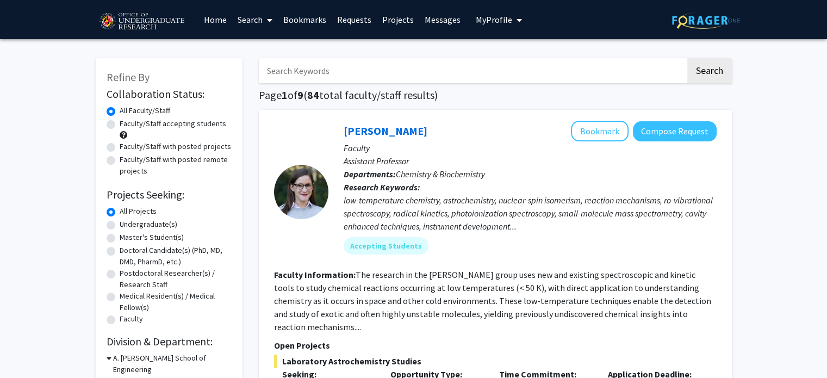
click at [161, 237] on label "Master's Student(s)" at bounding box center [152, 237] width 64 height 11
click at [127, 237] on input "Master's Student(s)" at bounding box center [123, 235] width 7 height 7
radio input "true"
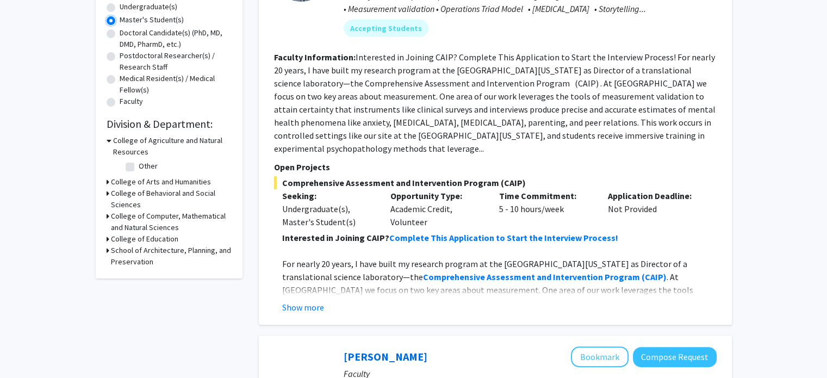
scroll to position [381, 0]
